Goal: Feedback & Contribution: Submit feedback/report problem

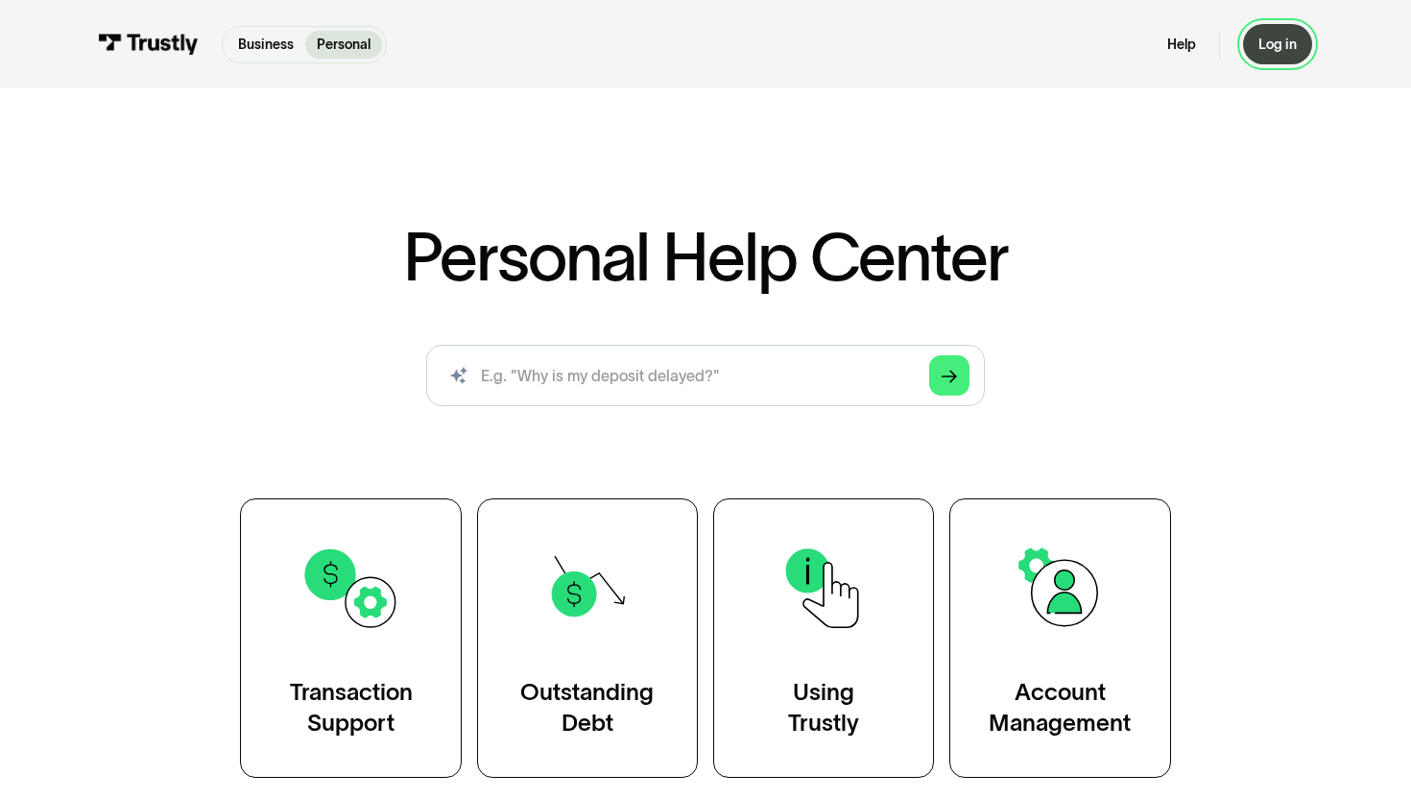
click at [1273, 36] on div "Log in" at bounding box center [1277, 44] width 38 height 17
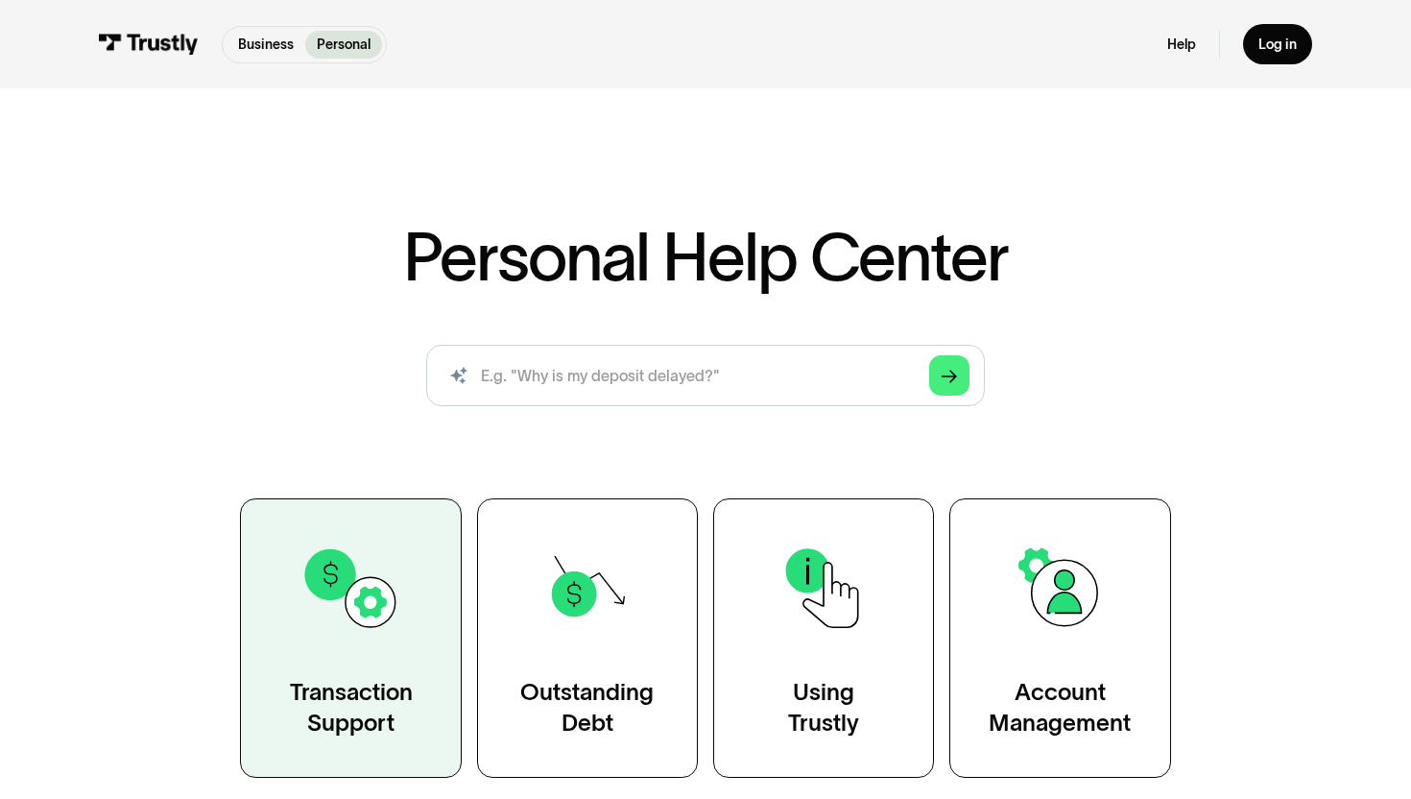
click at [399, 578] on img at bounding box center [350, 588] width 100 height 100
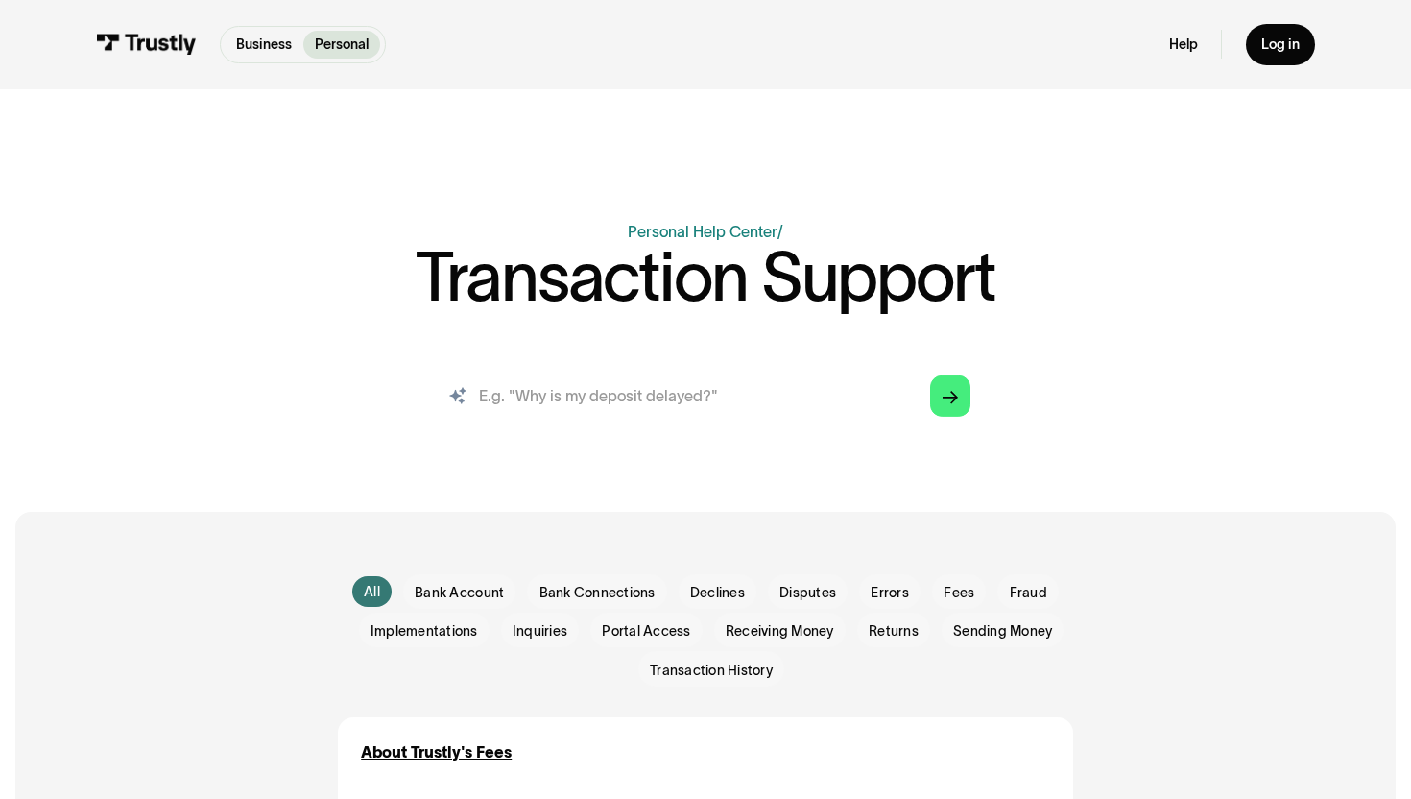
click at [600, 397] on input "search" at bounding box center [706, 396] width 562 height 62
type input "you flagged my business bank account and restricted payments becasue you detect…"
click at [937, 406] on link "Arrow Right" at bounding box center [950, 395] width 40 height 40
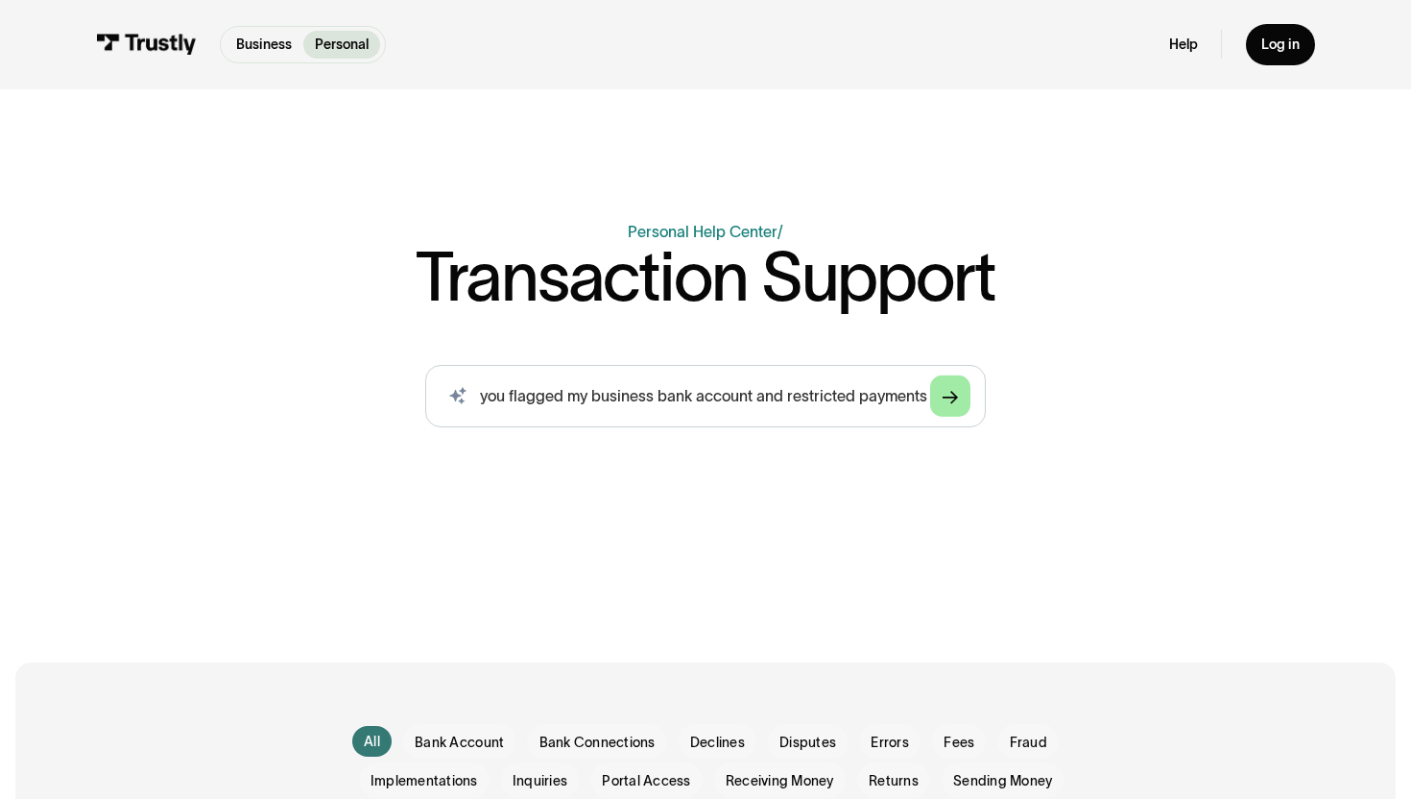
click at [953, 403] on div "Arrow Right" at bounding box center [950, 395] width 15 height 15
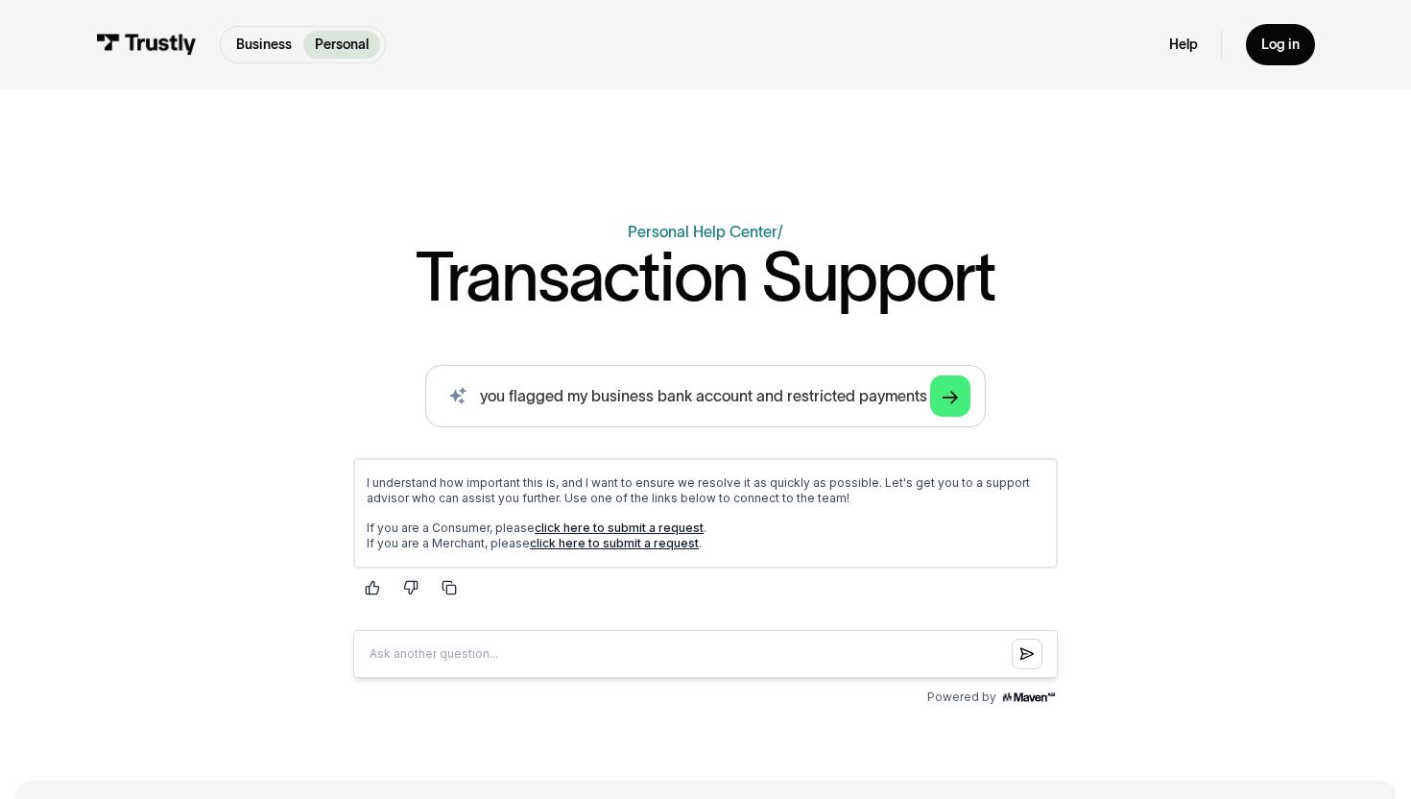
click at [619, 544] on link "click here to submit a request" at bounding box center [614, 542] width 169 height 14
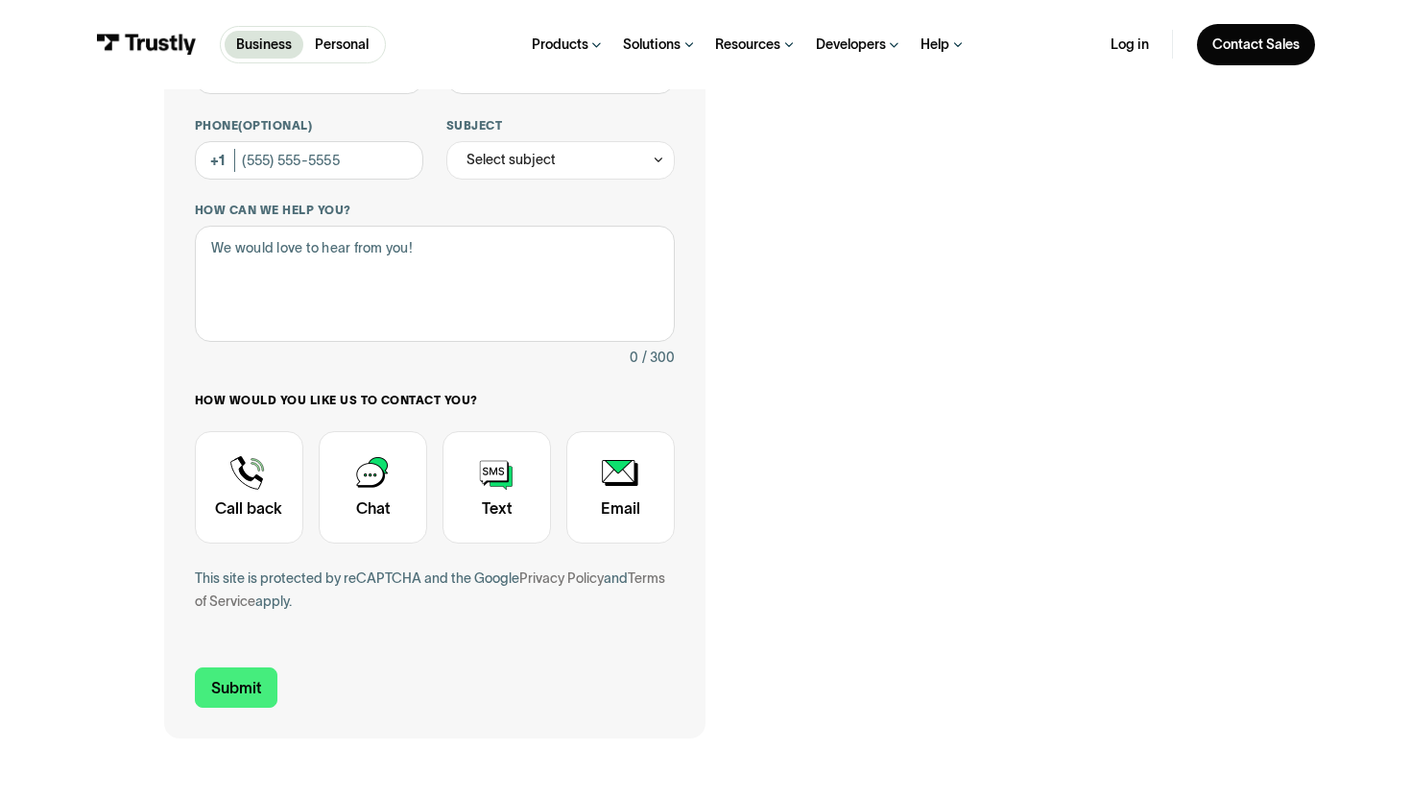
scroll to position [337, 0]
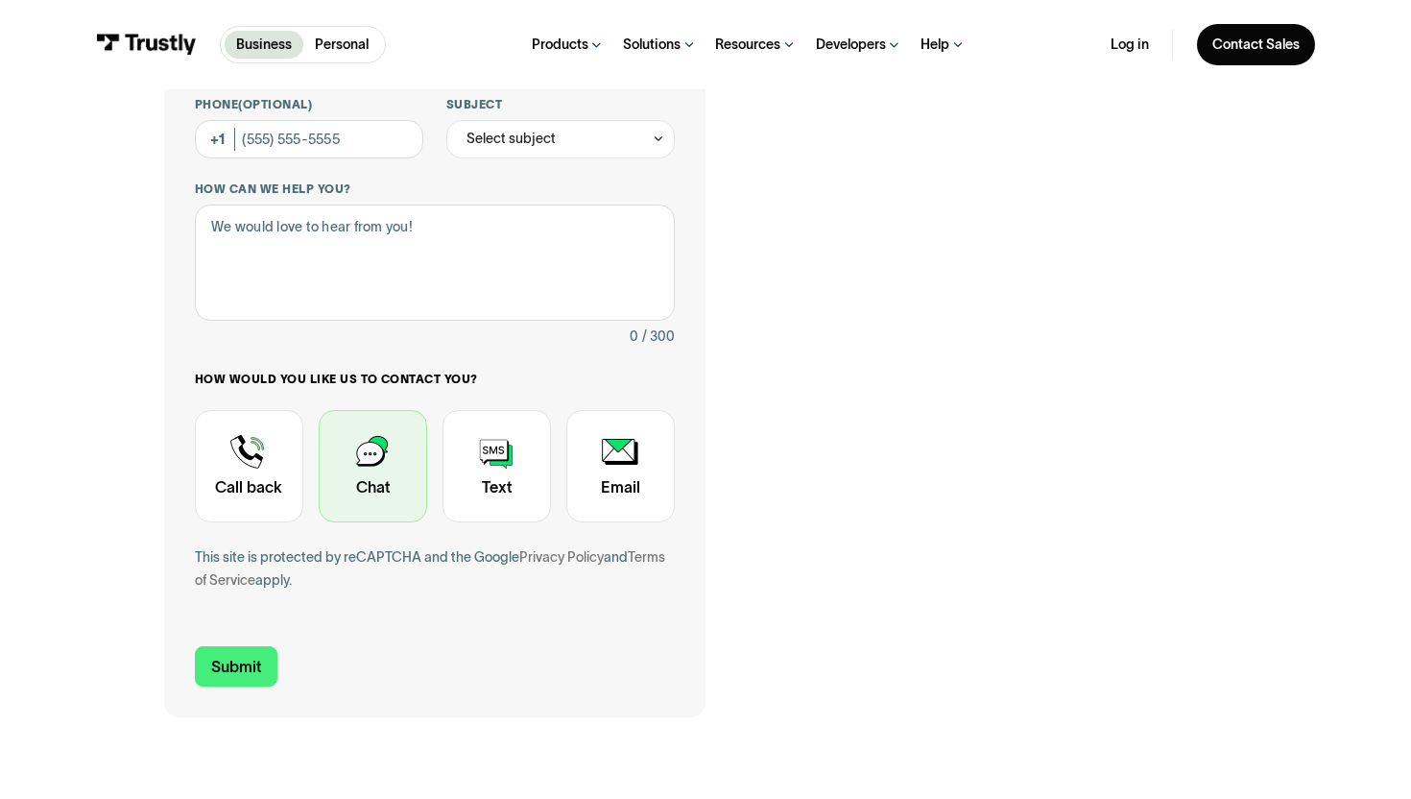
click at [390, 443] on div "Contact Trustly Support" at bounding box center [373, 466] width 108 height 112
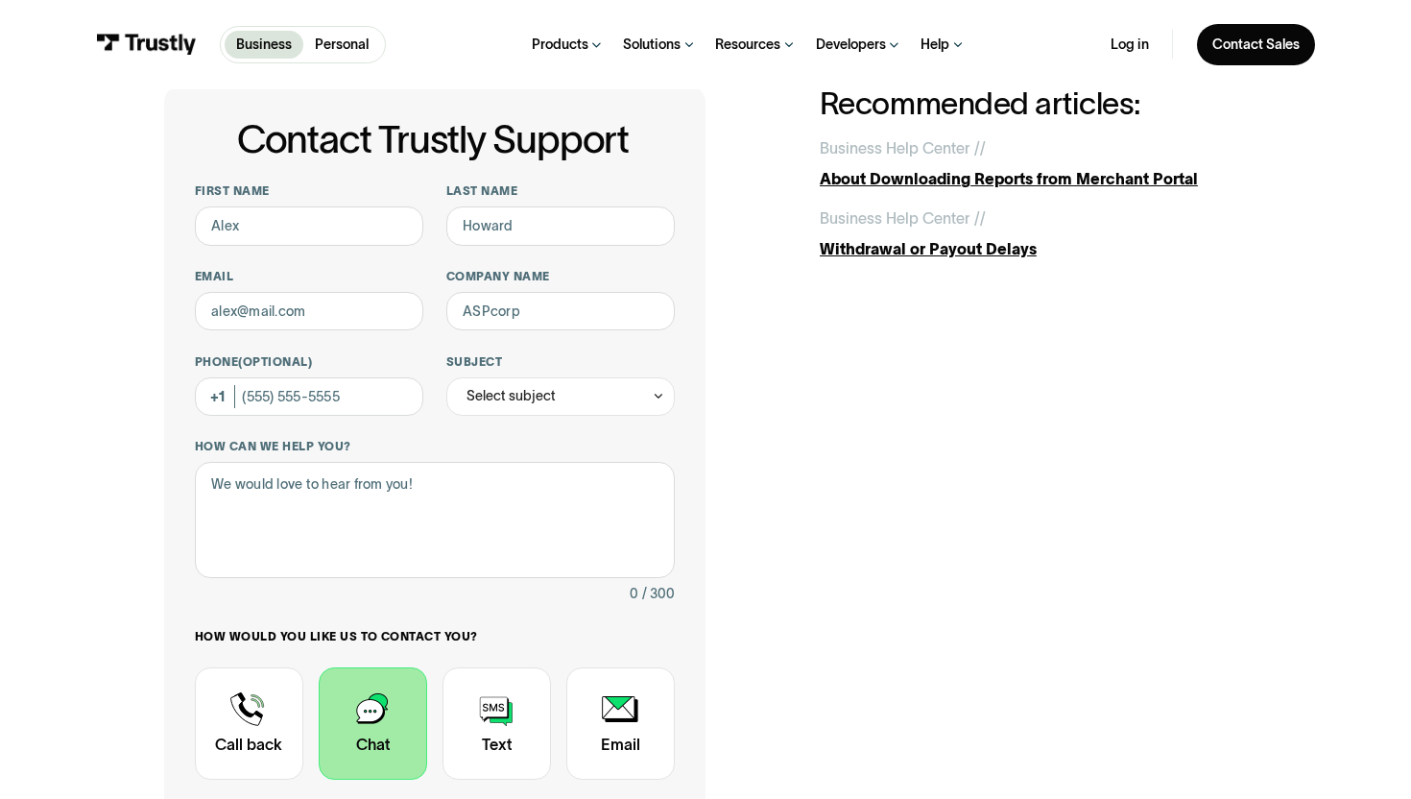
scroll to position [74, 0]
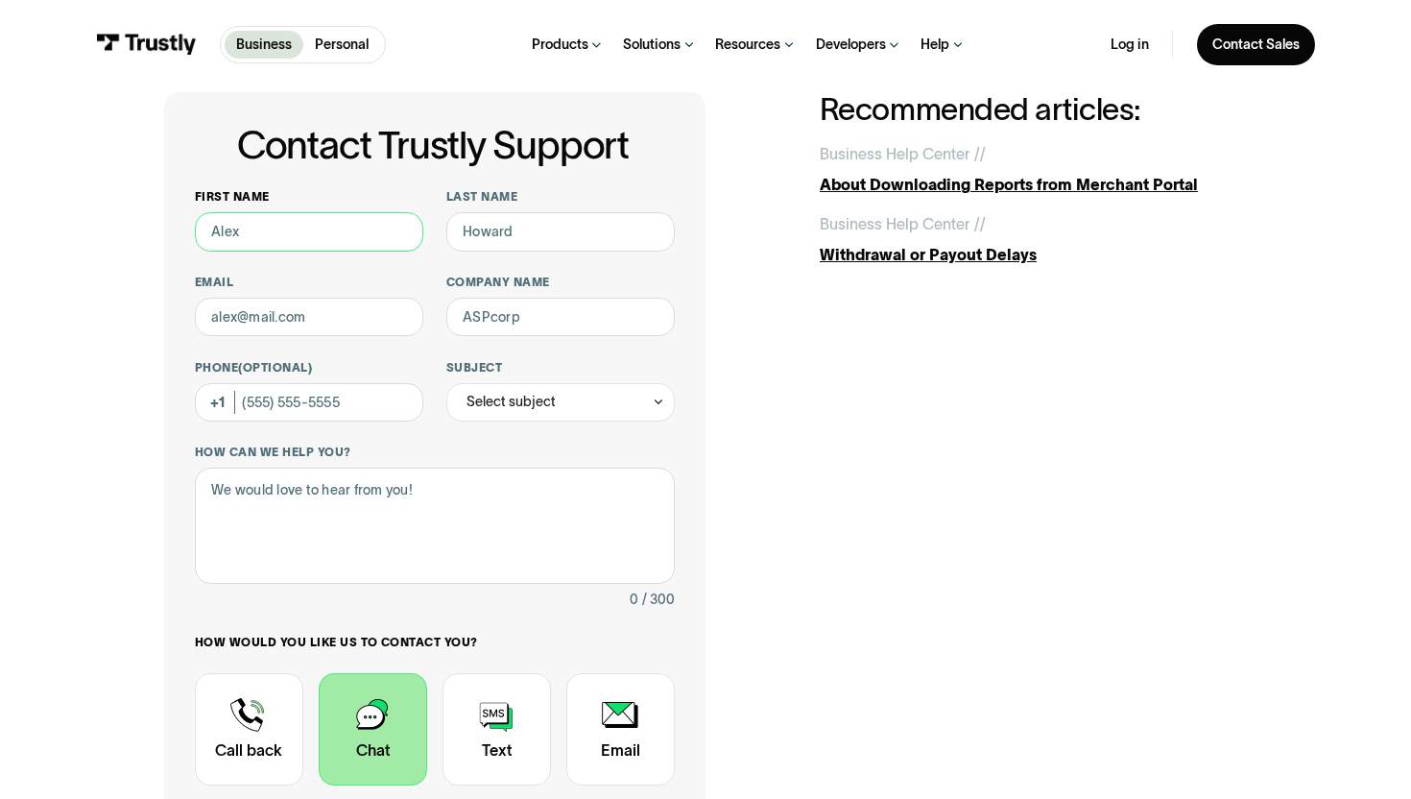
click at [314, 243] on input "First name" at bounding box center [309, 231] width 228 height 38
type input "[PERSON_NAME]"
click at [474, 245] on input "Last name" at bounding box center [560, 231] width 228 height 38
type input "Guerena"
click at [373, 312] on input "Email" at bounding box center [309, 317] width 228 height 38
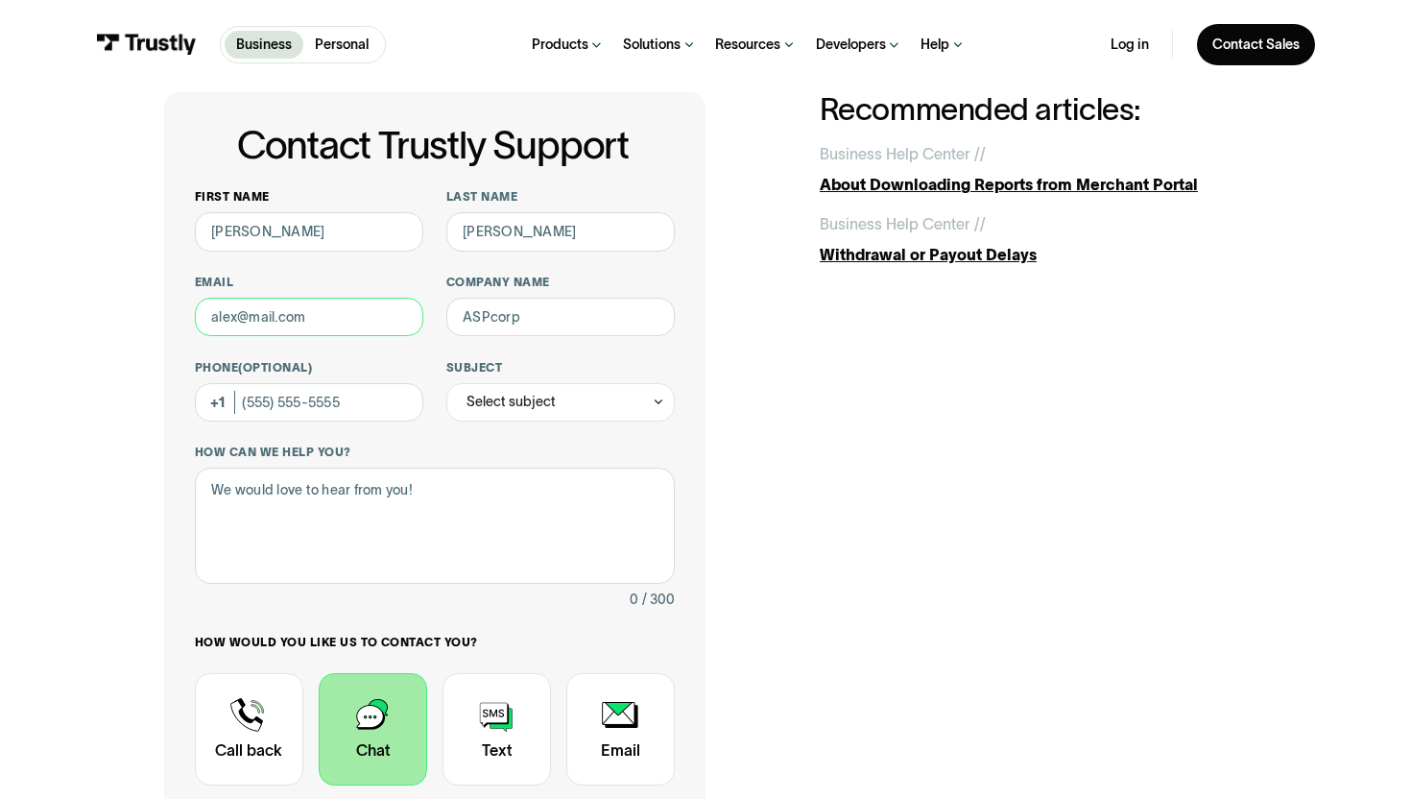
type input "activistaurajewelry@gmail.com"
click at [508, 337] on div "First name Nicholas Last name Guerena Email activistaurajewelry@gmail.com Compa…" at bounding box center [435, 533] width 480 height 688
click at [508, 321] on input "Company name" at bounding box center [560, 317] width 228 height 38
type input "ActivistAura"
click at [395, 400] on input "Phone (Optional)" at bounding box center [309, 402] width 228 height 38
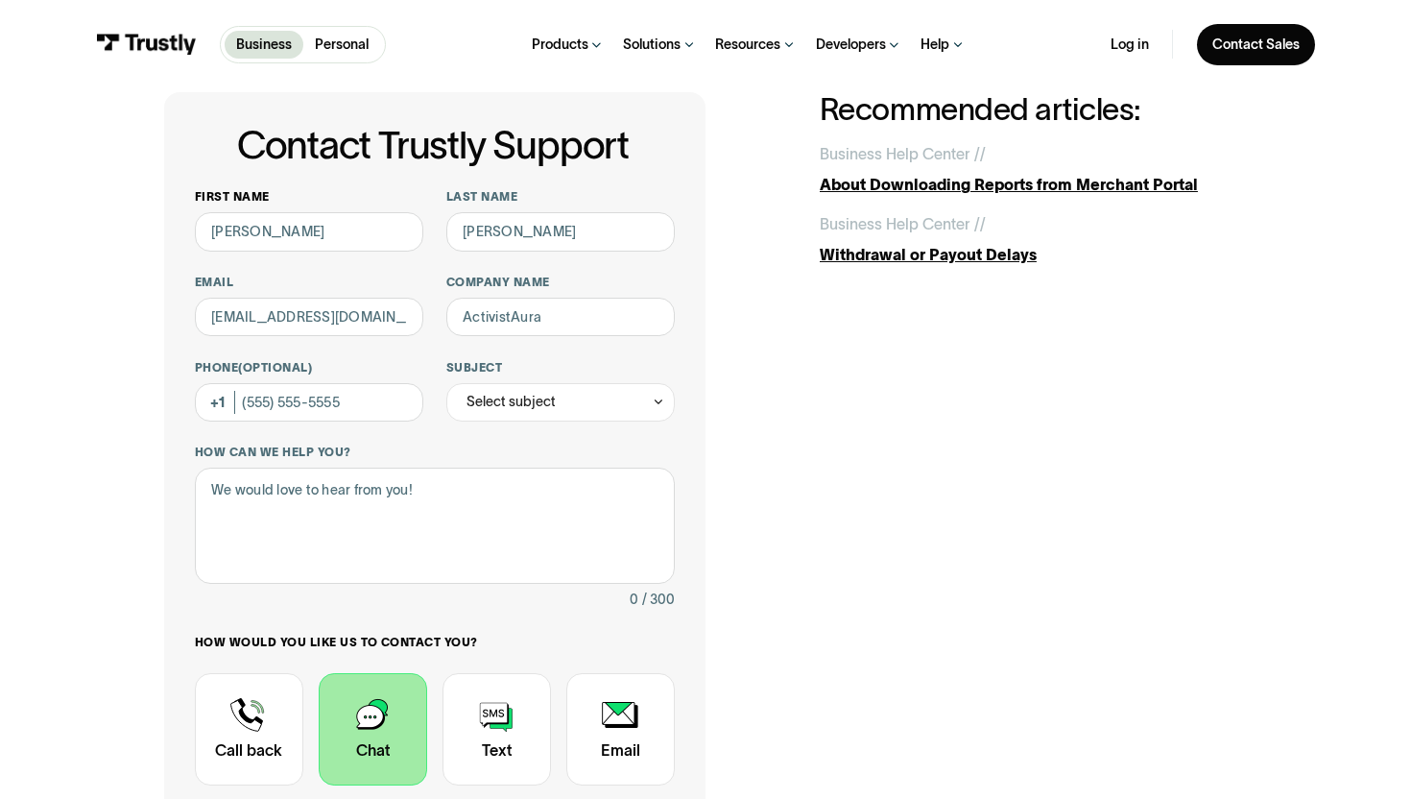
click at [491, 421] on div "First name Nicholas Last name Guerena Email activistaurajewelry@gmail.com Compa…" at bounding box center [435, 533] width 480 height 688
click at [492, 410] on div "Select subject" at bounding box center [511, 401] width 89 height 23
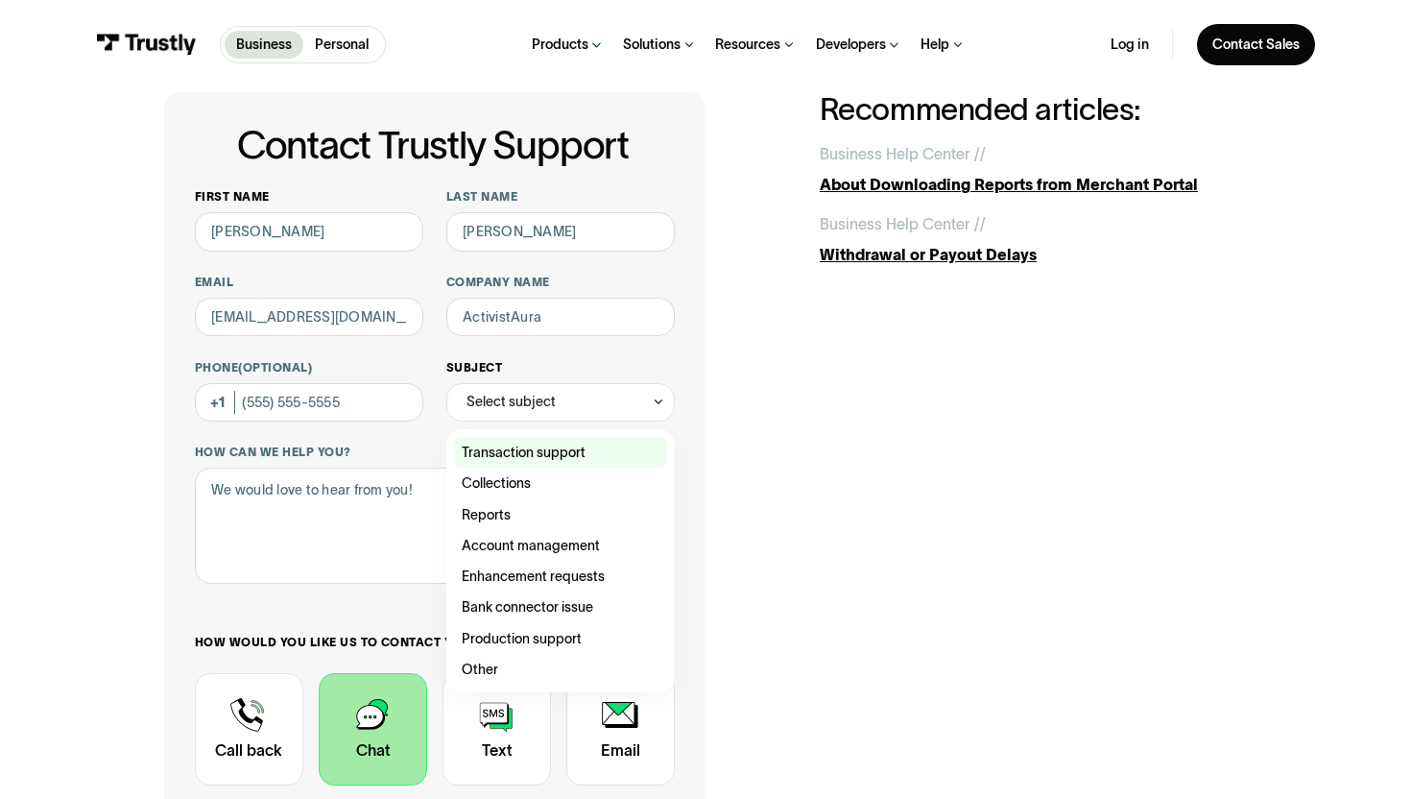
click at [504, 451] on div "Contact Trustly Support" at bounding box center [560, 452] width 213 height 31
type input "**********"
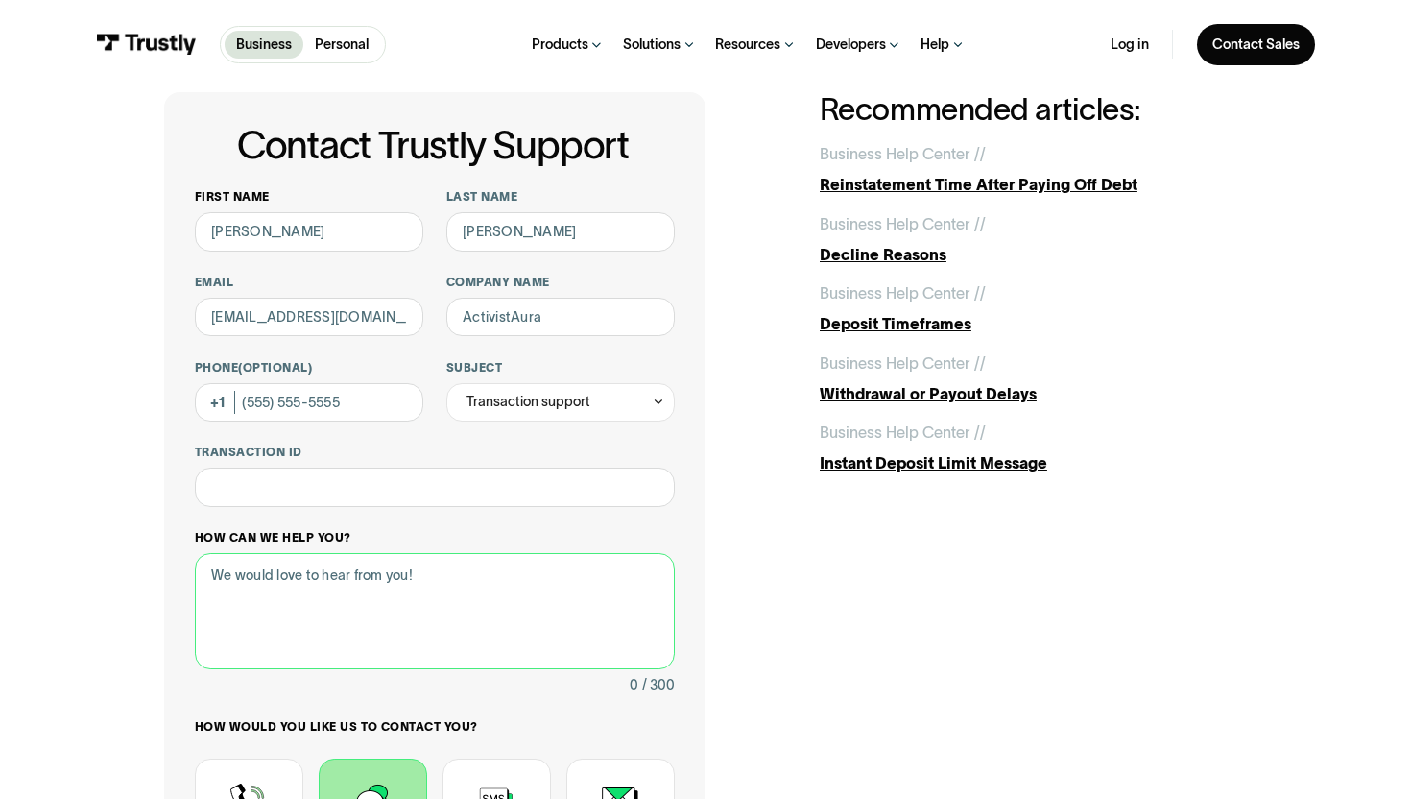
click at [377, 585] on textarea "How can we help you?" at bounding box center [435, 611] width 480 height 116
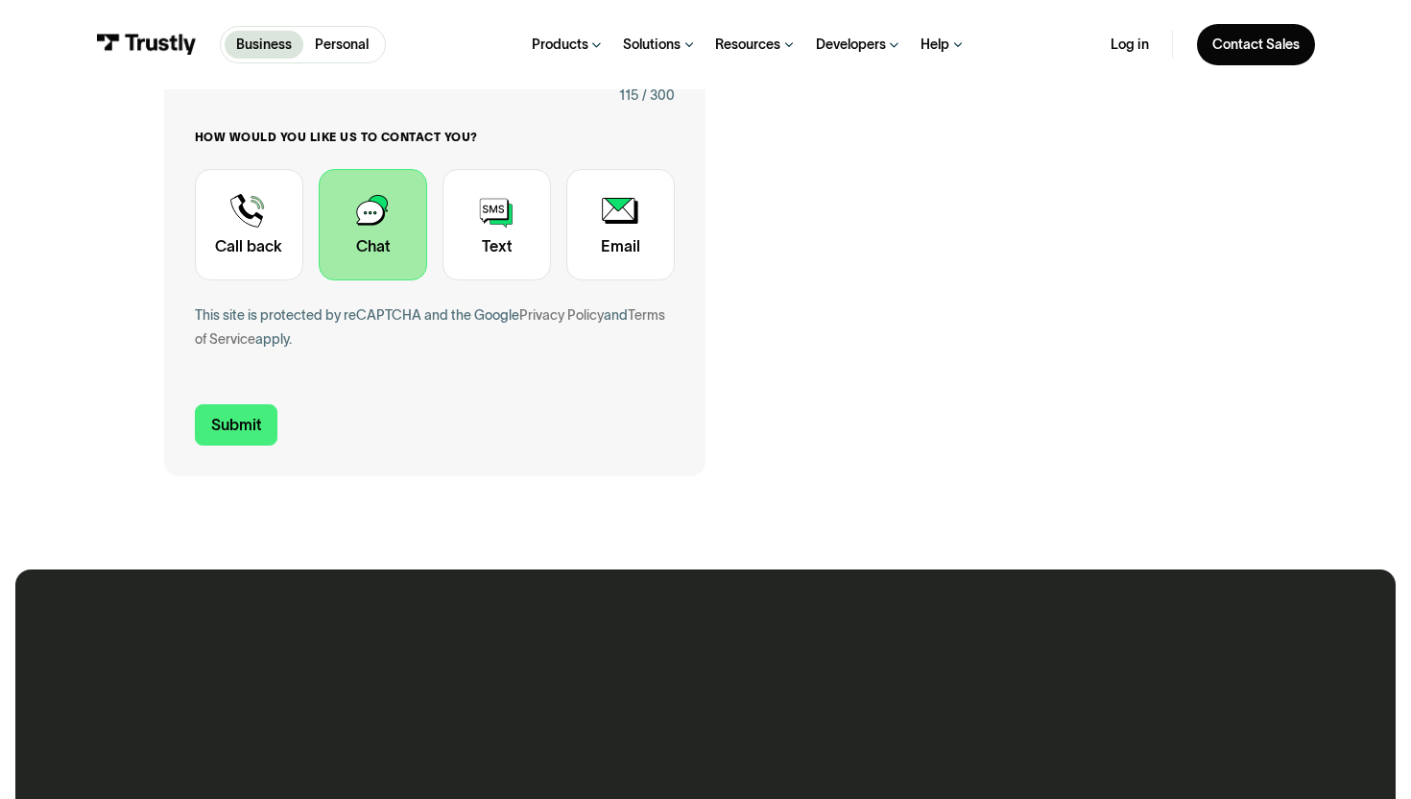
scroll to position [752, 0]
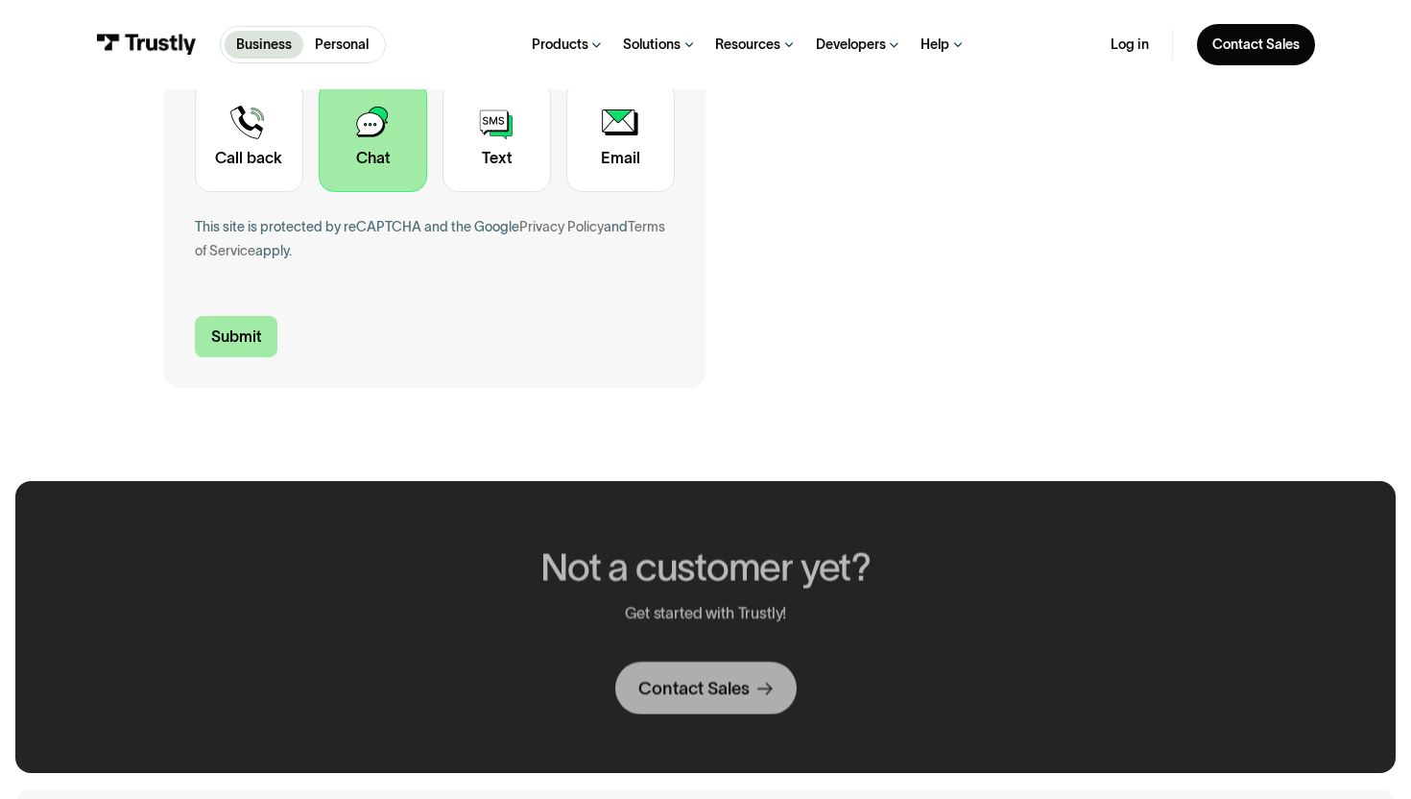
type textarea "You guys restricted my business bank account on meta and now i cant pay ads. It…"
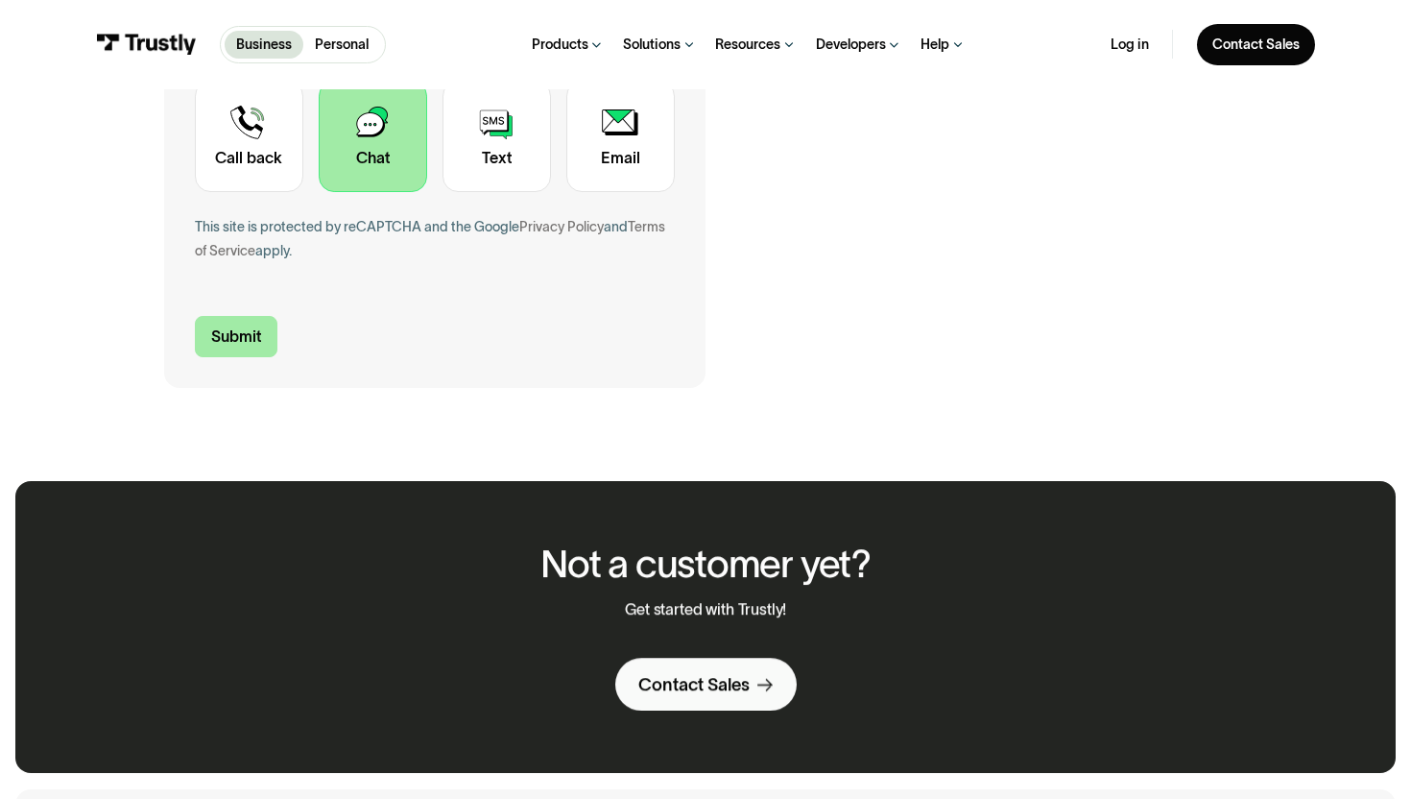
click at [236, 330] on input "Submit" at bounding box center [236, 336] width 83 height 40
